Goal: Task Accomplishment & Management: Use online tool/utility

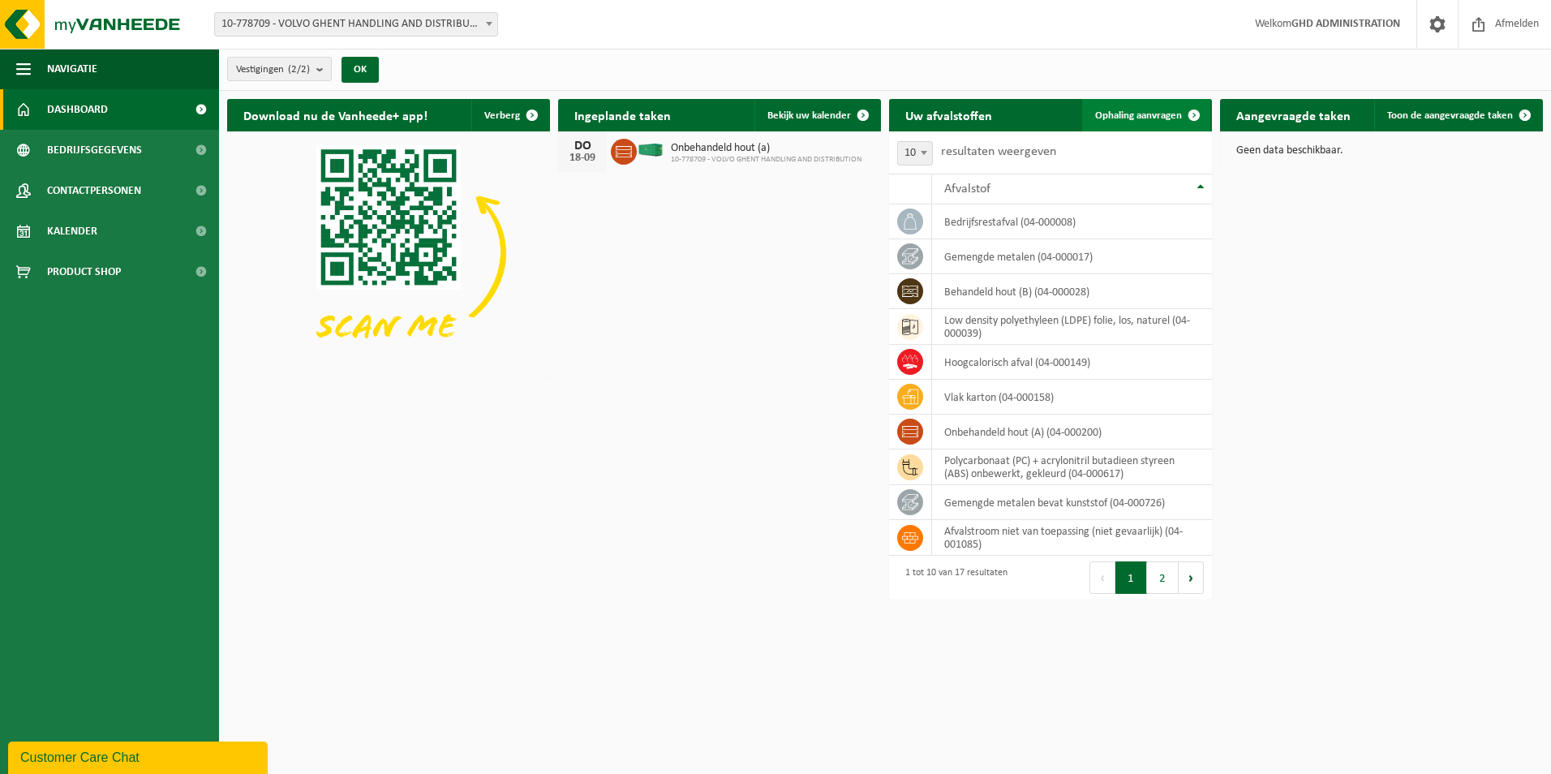
click at [1164, 114] on span "Ophaling aanvragen" at bounding box center [1138, 115] width 87 height 11
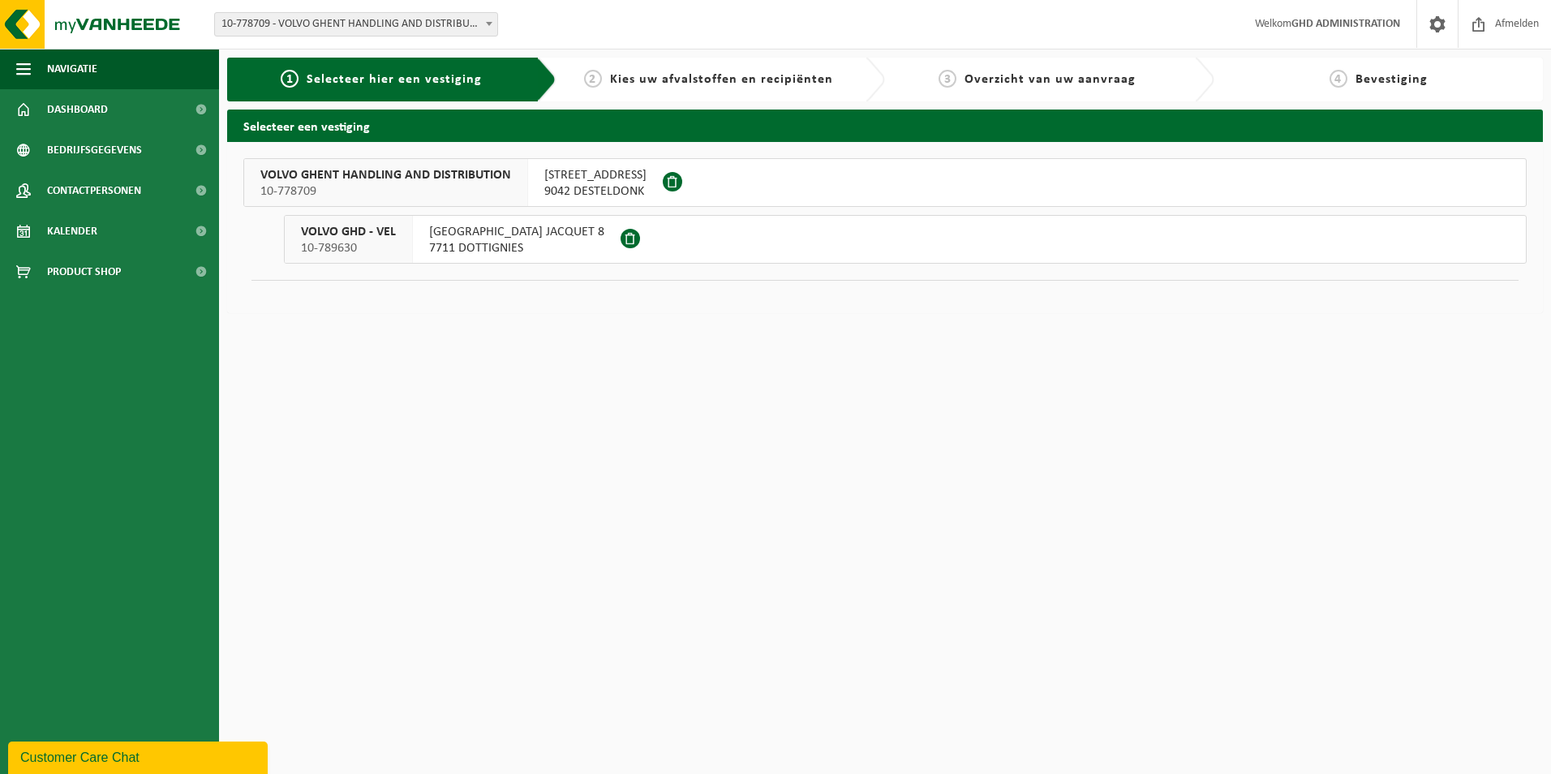
click at [625, 178] on span "[STREET_ADDRESS]" at bounding box center [595, 175] width 102 height 16
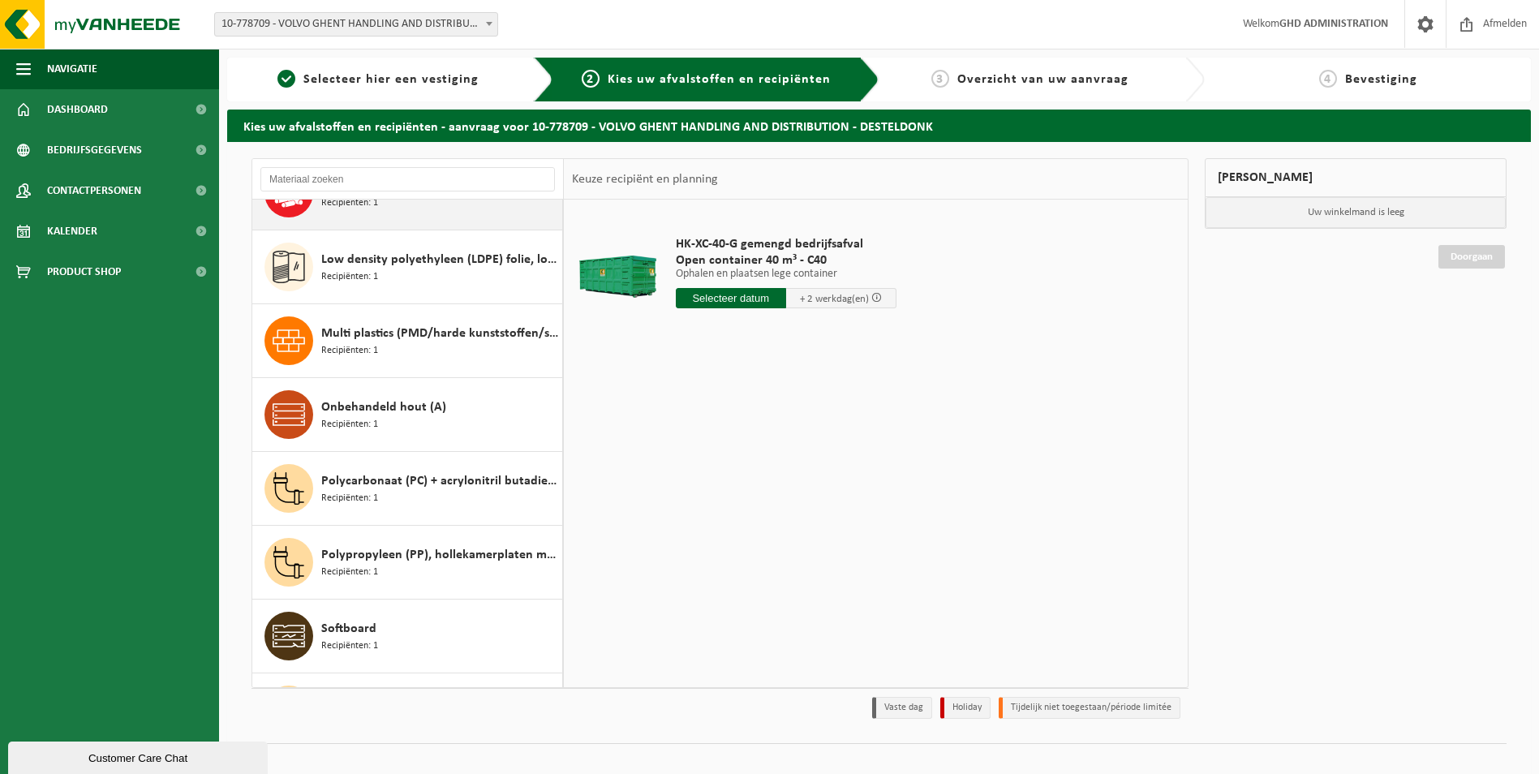
scroll to position [487, 0]
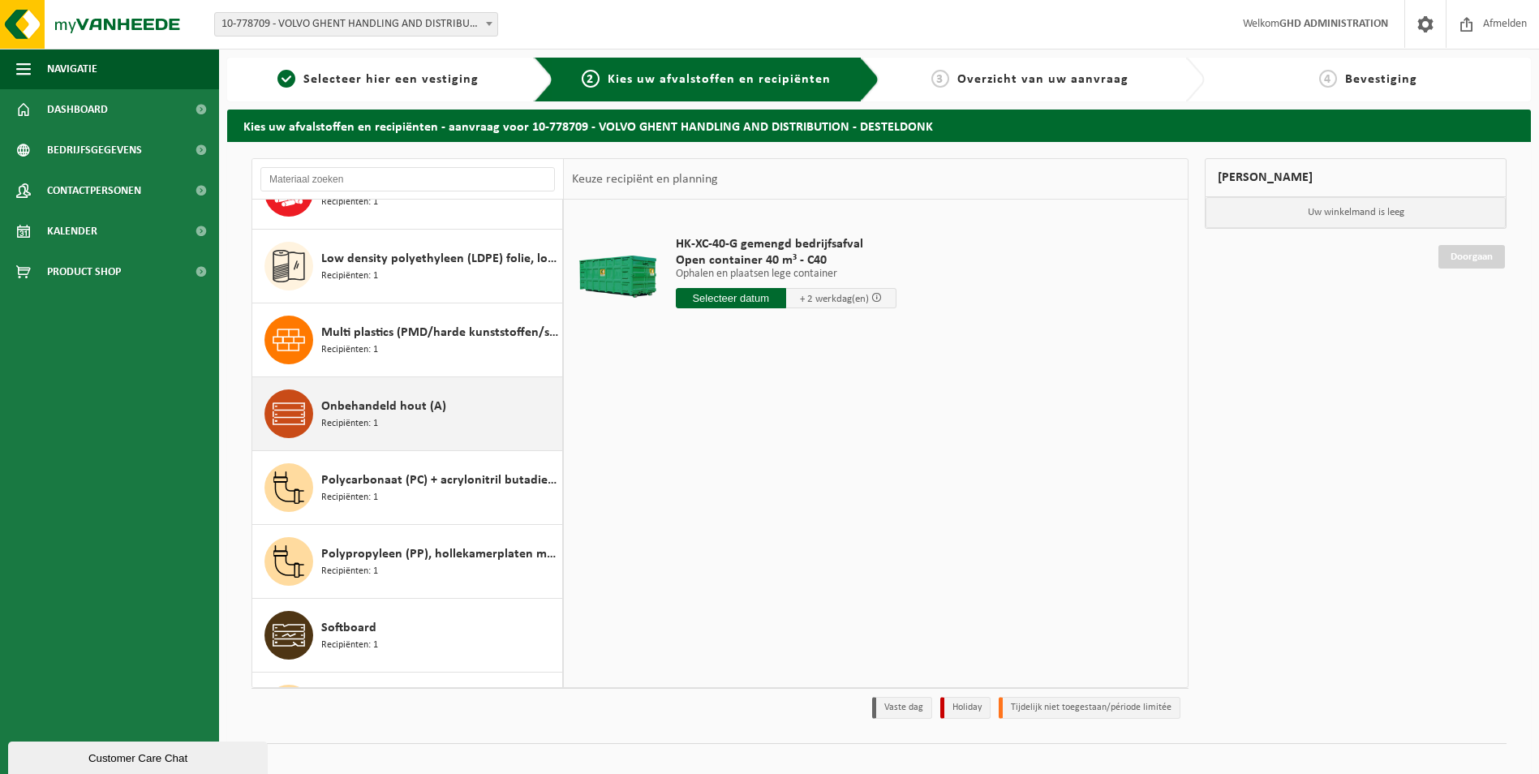
click at [370, 411] on span "Onbehandeld hout (A)" at bounding box center [383, 406] width 125 height 19
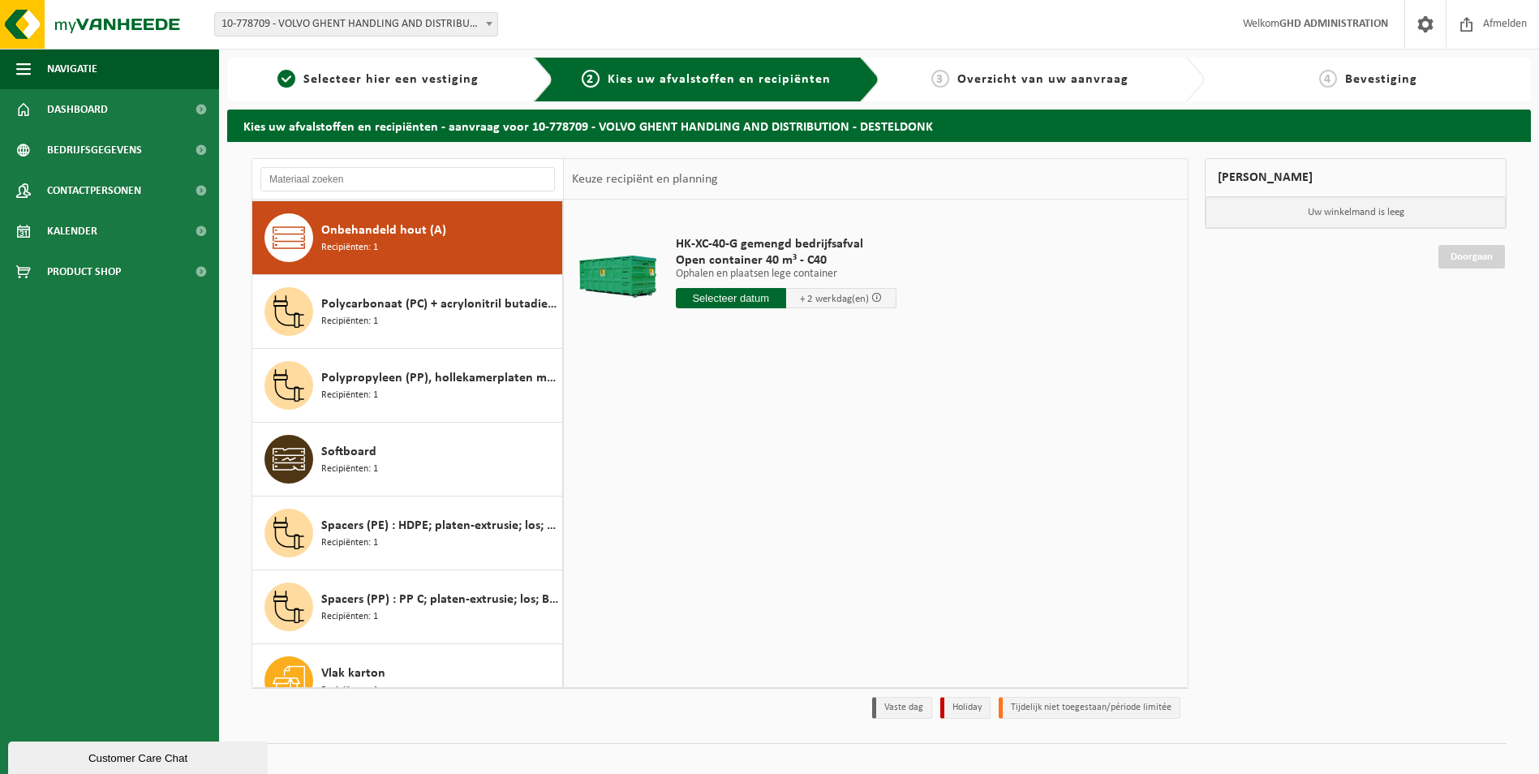
scroll to position [665, 0]
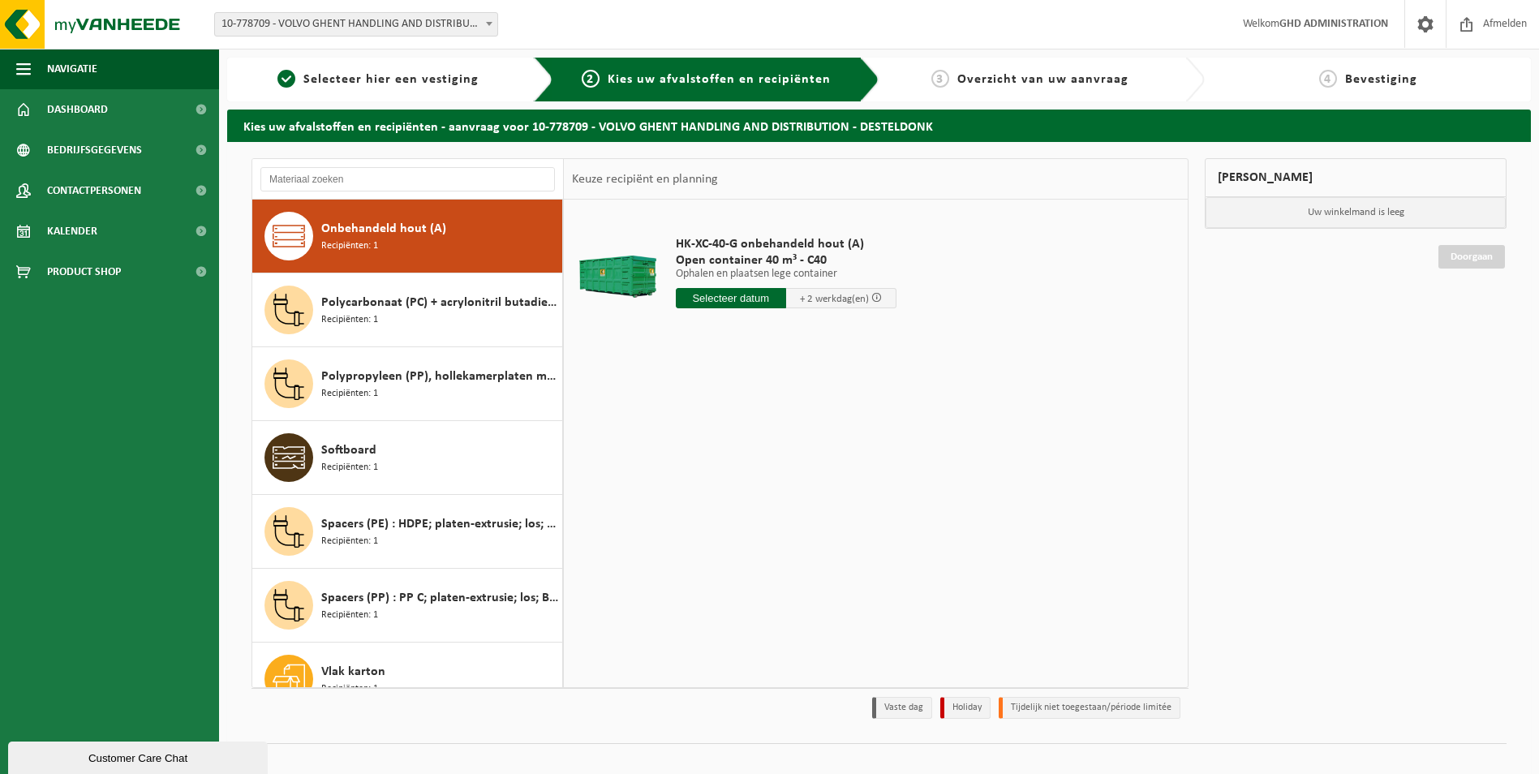
click at [749, 299] on input "text" at bounding box center [731, 298] width 110 height 20
click at [805, 445] on div "19" at bounding box center [804, 442] width 28 height 26
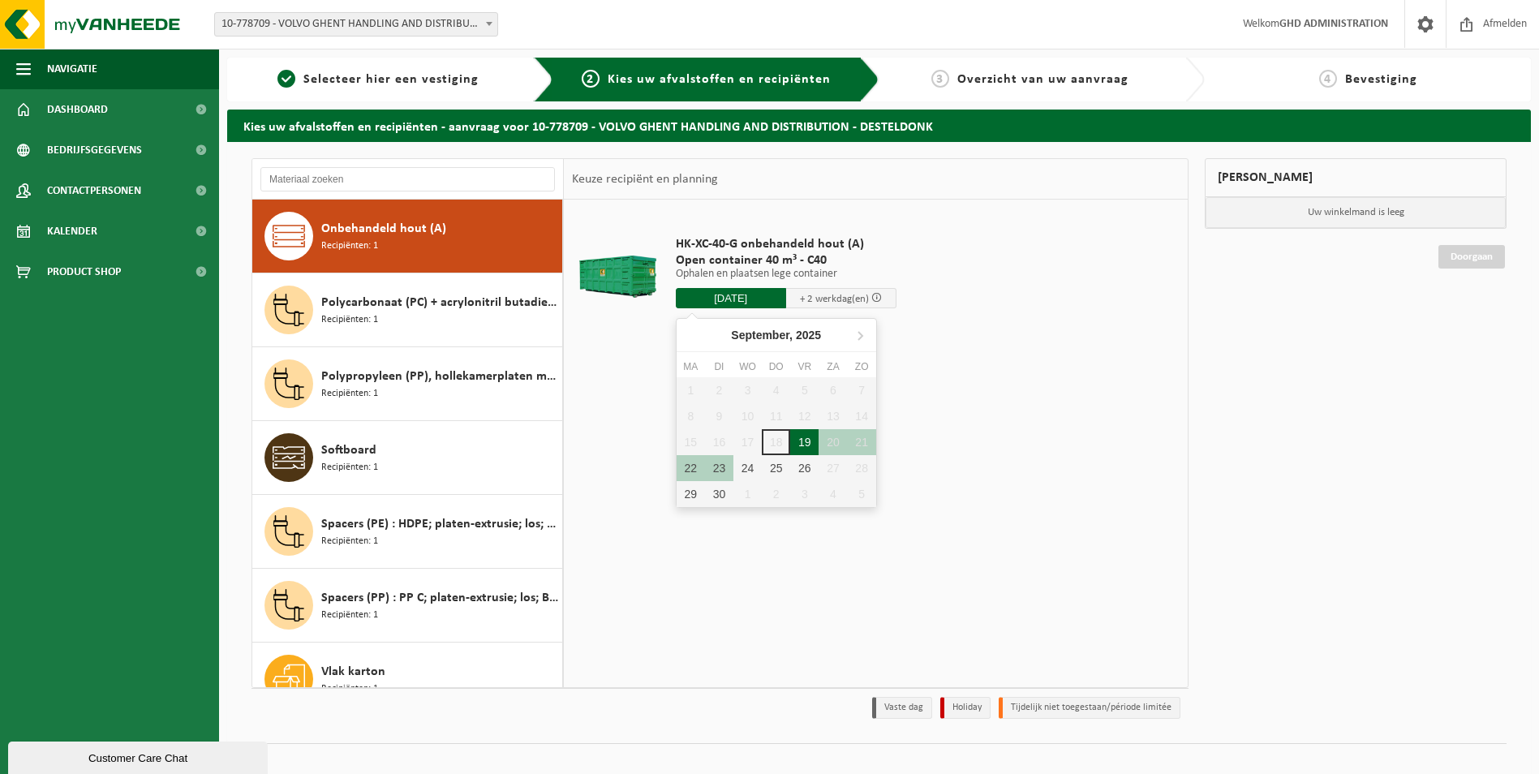
type input "Van 2025-09-19"
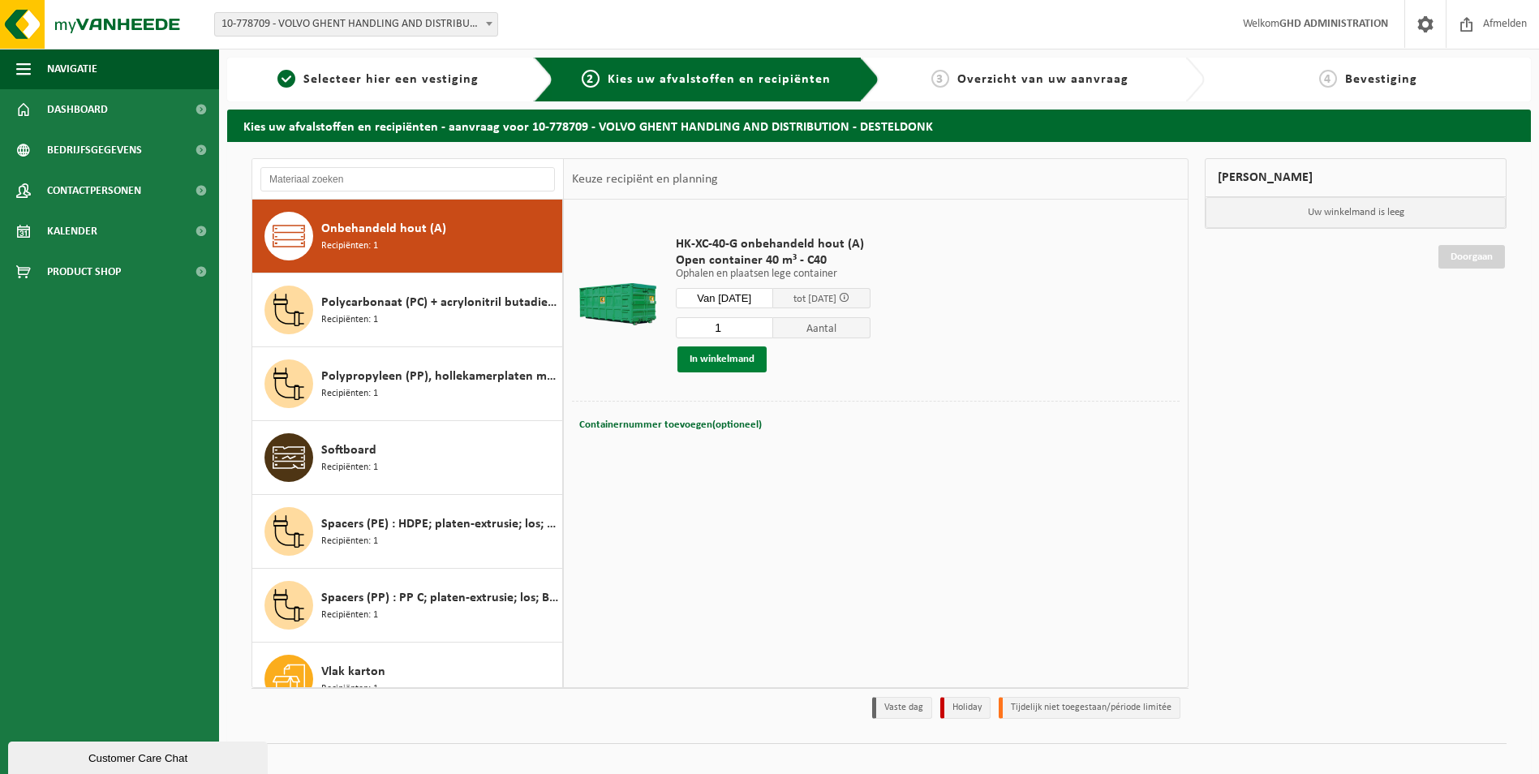
click at [721, 362] on button "In winkelmand" at bounding box center [722, 359] width 89 height 26
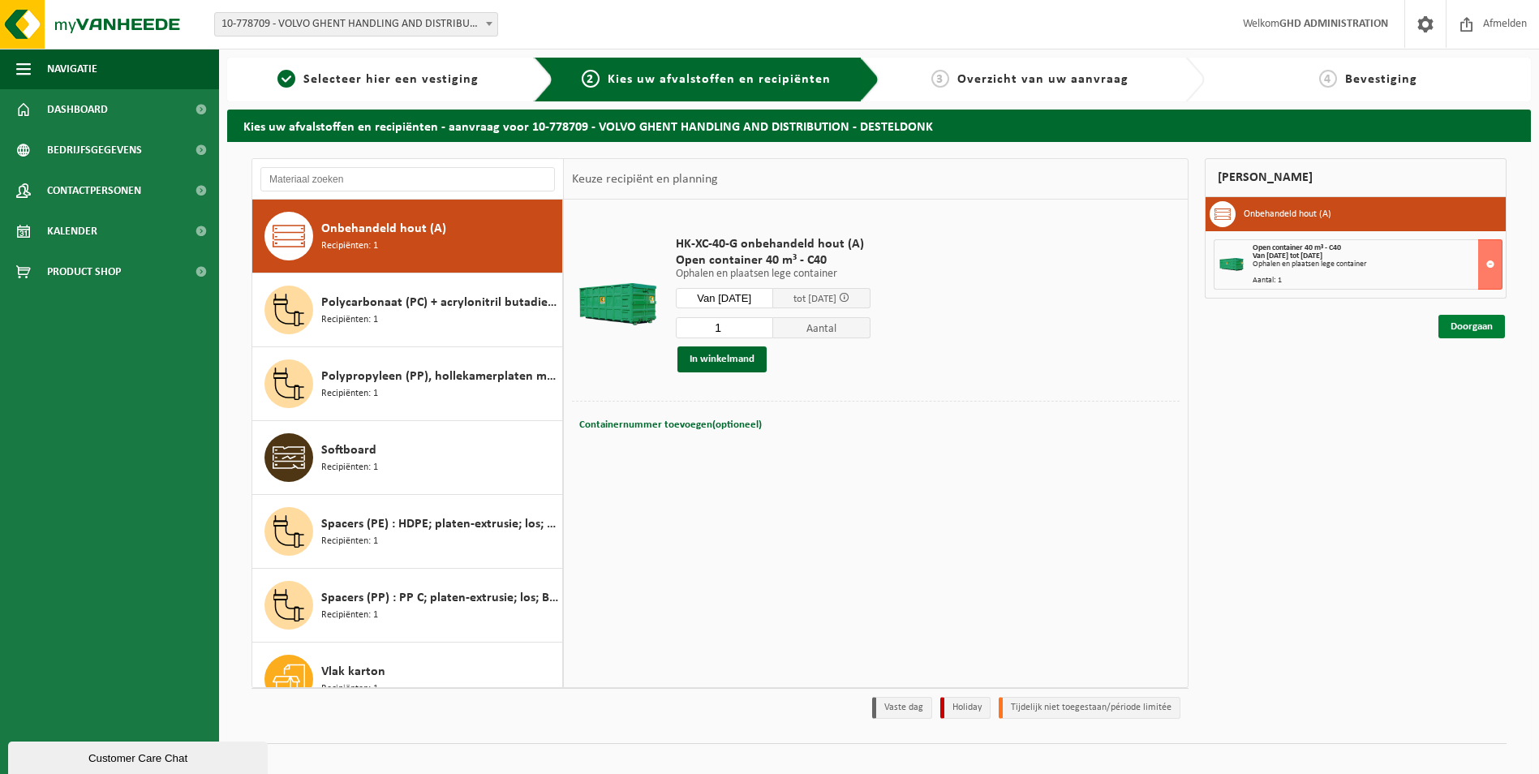
click at [1480, 325] on link "Doorgaan" at bounding box center [1472, 327] width 67 height 24
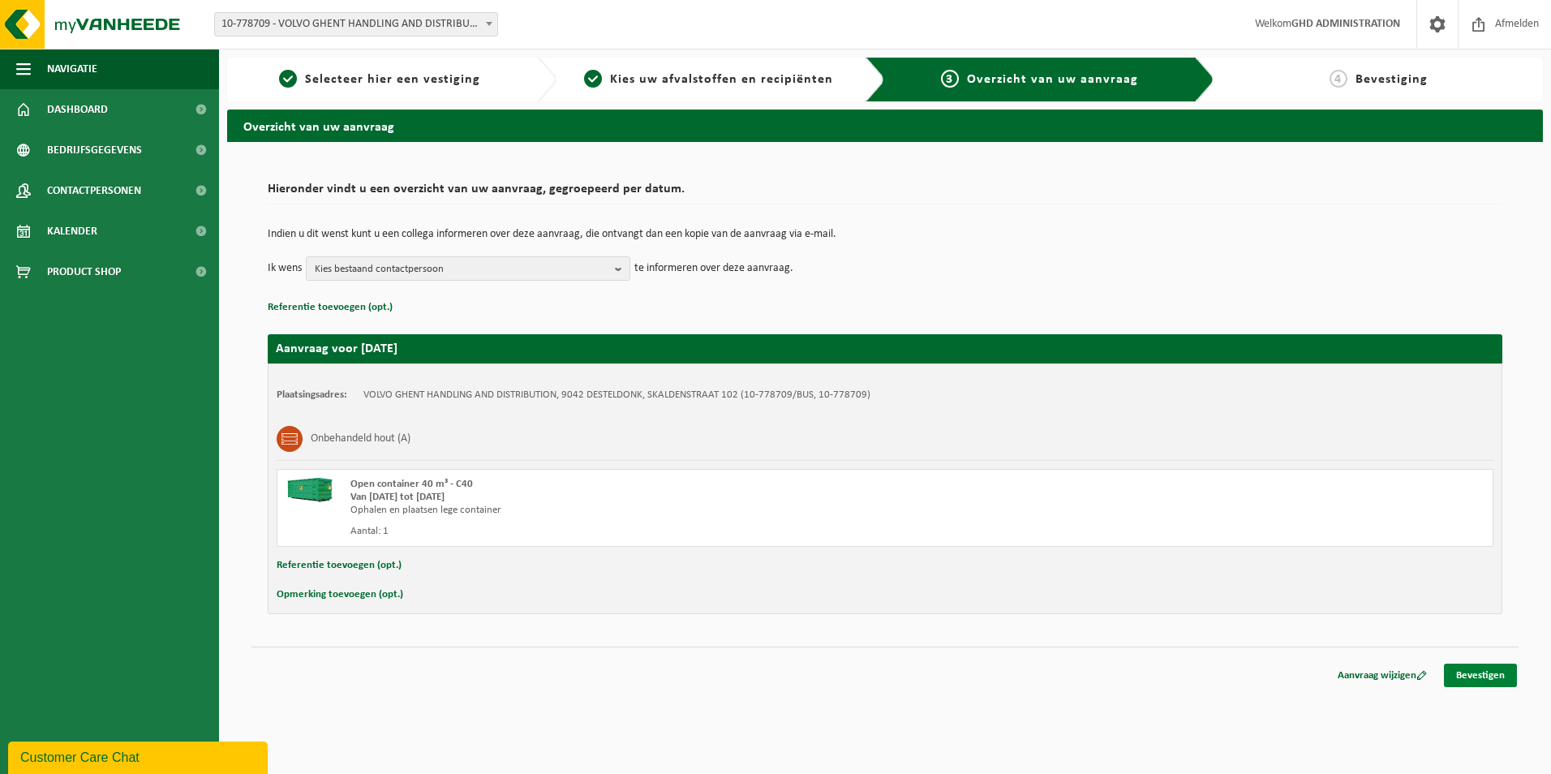
click at [1495, 680] on link "Bevestigen" at bounding box center [1480, 676] width 73 height 24
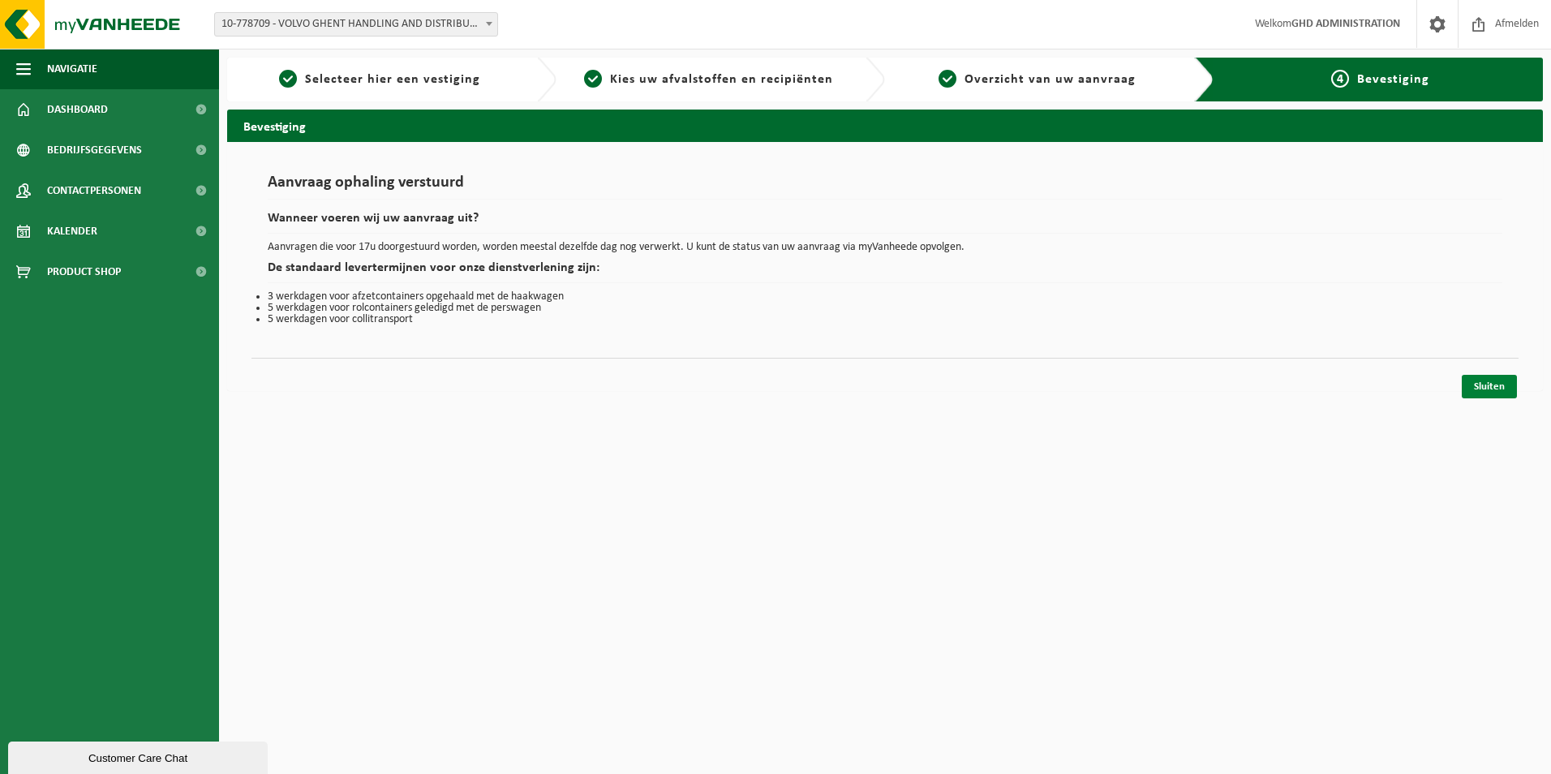
click at [1503, 394] on link "Sluiten" at bounding box center [1489, 387] width 55 height 24
